Goal: Check status: Check status

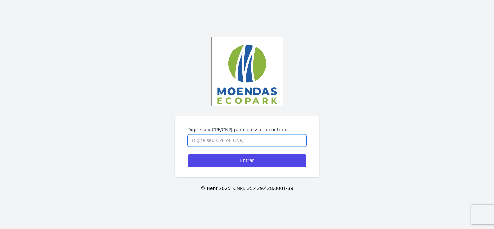
click at [257, 143] on input "Digite seu CPF/CNPJ para acessar o contrato" at bounding box center [247, 140] width 119 height 12
type input "05273756596"
click at [188, 154] on input "Entrar" at bounding box center [247, 160] width 119 height 13
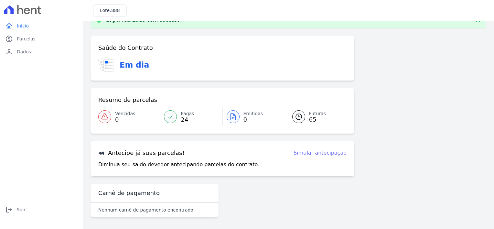
scroll to position [17, 0]
click at [38, 38] on link "paid Parcelas" at bounding box center [42, 38] width 78 height 13
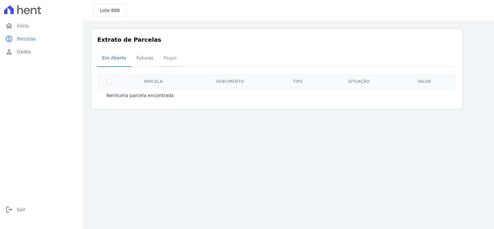
click at [160, 61] on span "Pagas" at bounding box center [170, 57] width 21 height 13
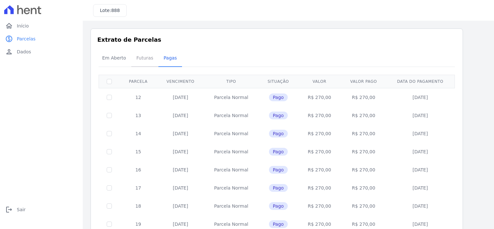
click at [145, 62] on span "Futuras" at bounding box center [145, 57] width 25 height 13
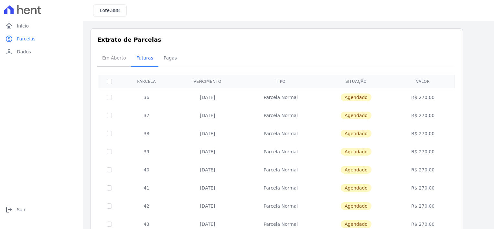
click at [116, 61] on span "Em Aberto" at bounding box center [114, 57] width 32 height 13
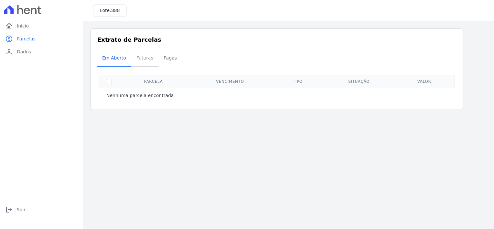
click at [134, 62] on span "Futuras" at bounding box center [145, 57] width 25 height 13
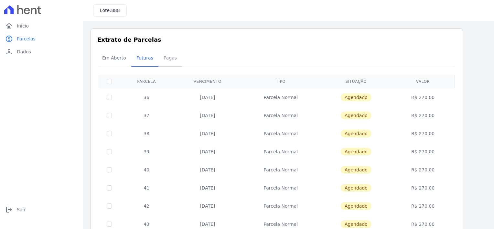
click at [170, 62] on span "Pagas" at bounding box center [170, 57] width 21 height 13
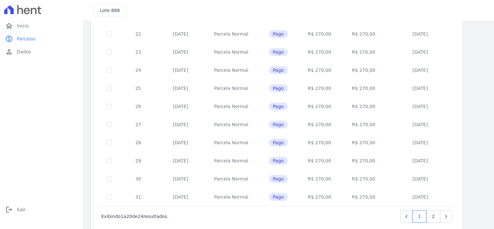
scroll to position [258, 0]
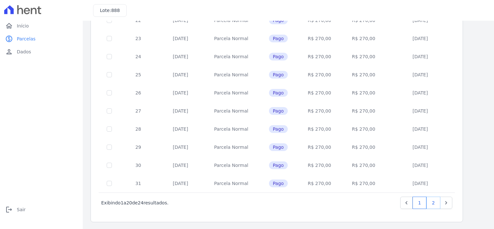
click at [439, 206] on link "2" at bounding box center [434, 203] width 14 height 12
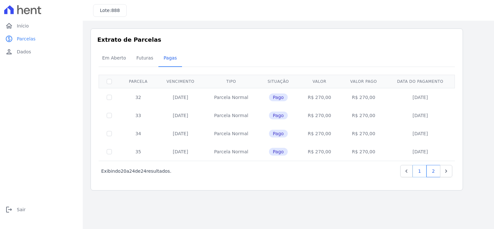
click at [420, 171] on link "1" at bounding box center [420, 171] width 14 height 12
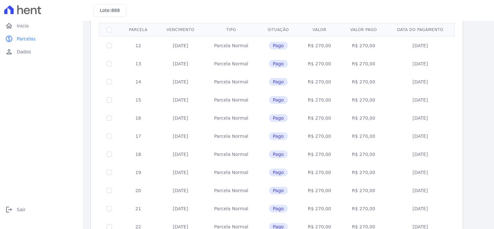
scroll to position [65, 0]
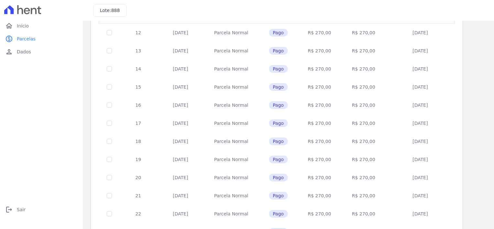
click at [309, 10] on div "Lote: 888" at bounding box center [288, 10] width 411 height 21
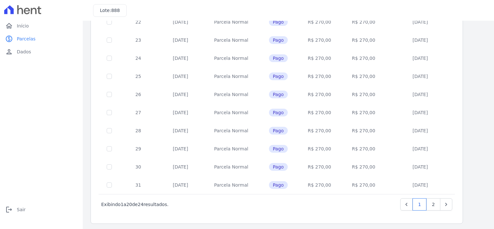
scroll to position [258, 0]
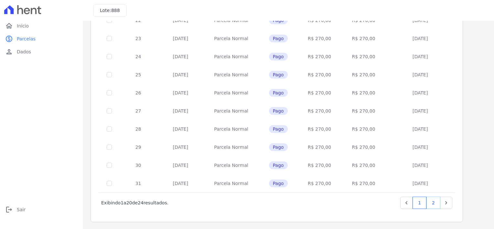
click at [429, 201] on link "2" at bounding box center [434, 203] width 14 height 12
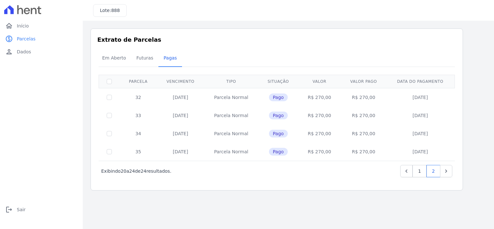
click at [331, 50] on div "Em Aberto Futuras Pagas" at bounding box center [277, 58] width 360 height 16
click at [149, 61] on span "Futuras" at bounding box center [145, 57] width 25 height 13
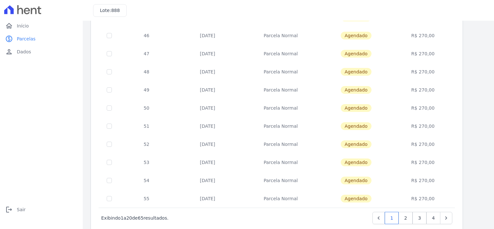
scroll to position [258, 0]
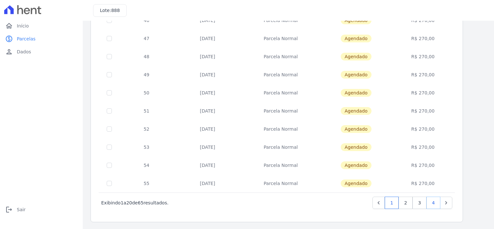
click at [435, 202] on link "4" at bounding box center [434, 203] width 14 height 12
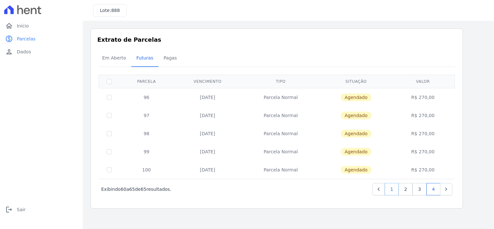
click at [397, 189] on link "1" at bounding box center [392, 189] width 14 height 12
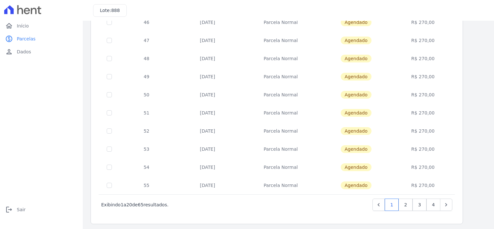
scroll to position [258, 0]
